Goal: Navigation & Orientation: Find specific page/section

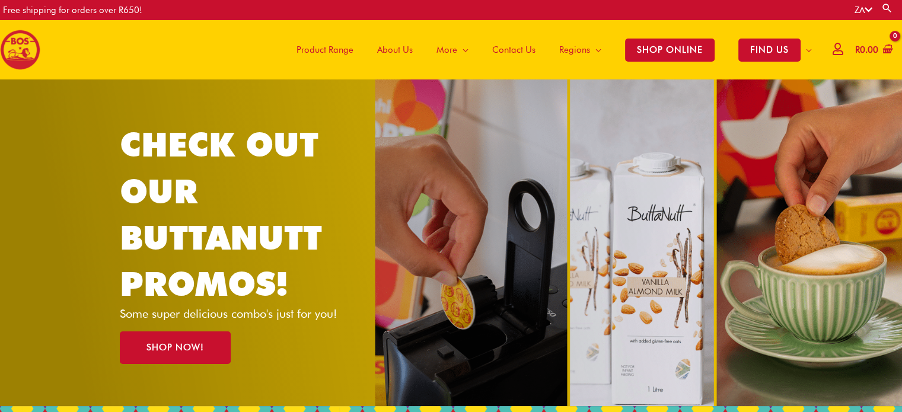
click at [320, 47] on span "Product Range" at bounding box center [324, 50] width 57 height 36
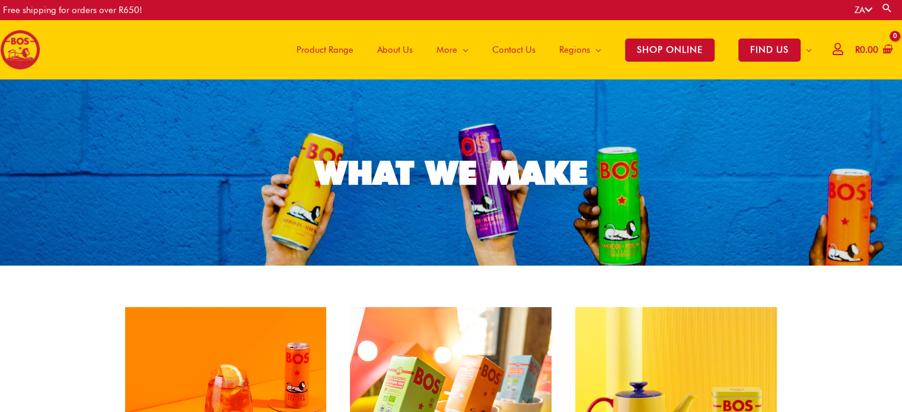
click at [341, 46] on span "Product Range" at bounding box center [324, 50] width 57 height 36
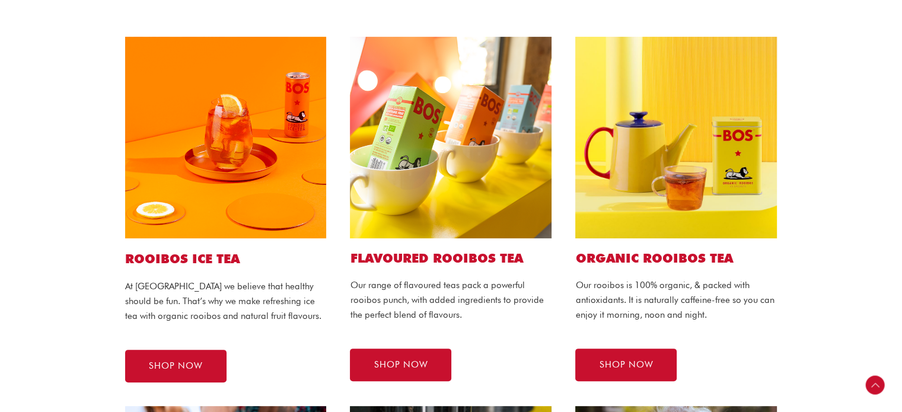
scroll to position [272, 0]
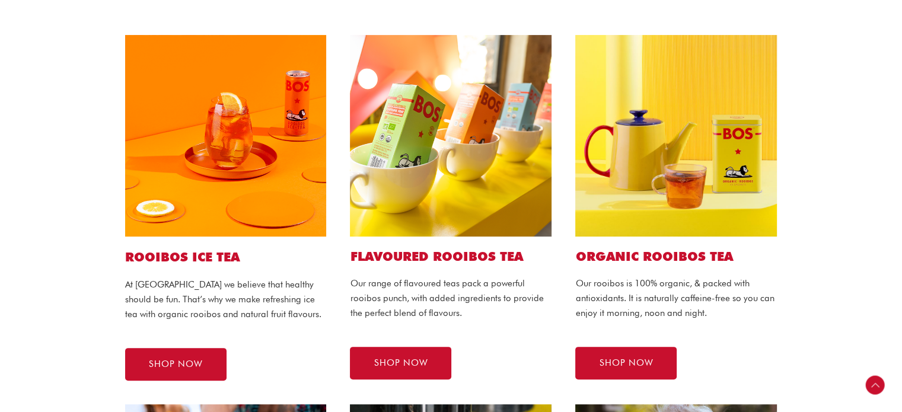
click at [219, 219] on img at bounding box center [226, 136] width 202 height 202
click at [196, 360] on span "SHOP NOW" at bounding box center [176, 364] width 54 height 9
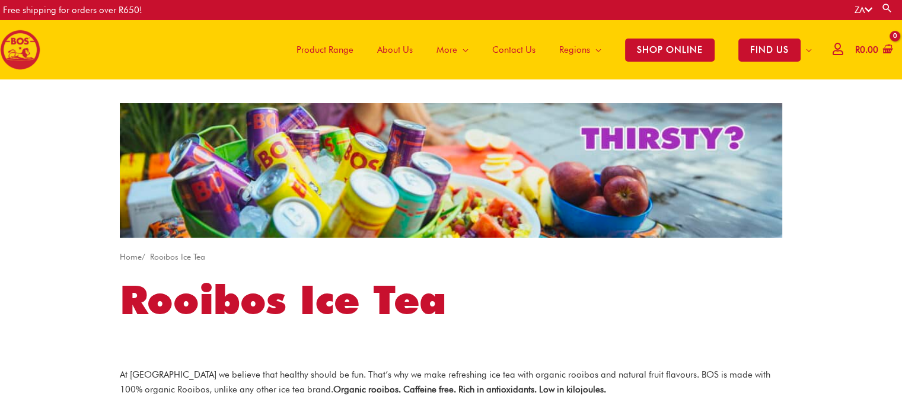
click at [519, 47] on span "Contact Us" at bounding box center [513, 50] width 43 height 36
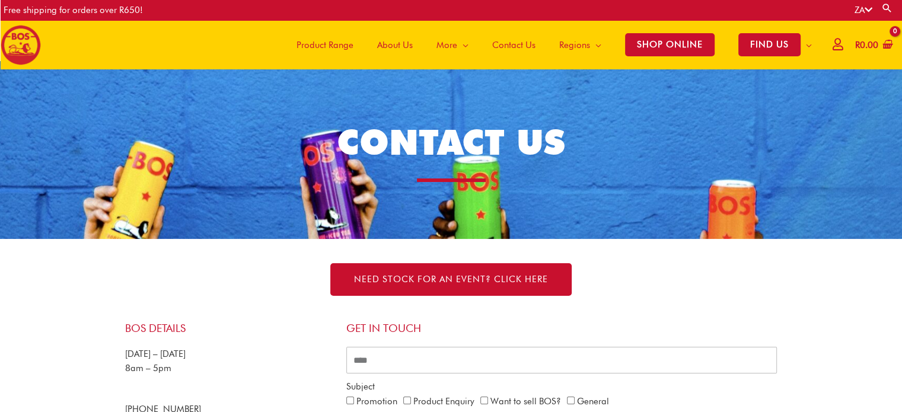
scroll to position [9, 0]
